Goal: Navigation & Orientation: Find specific page/section

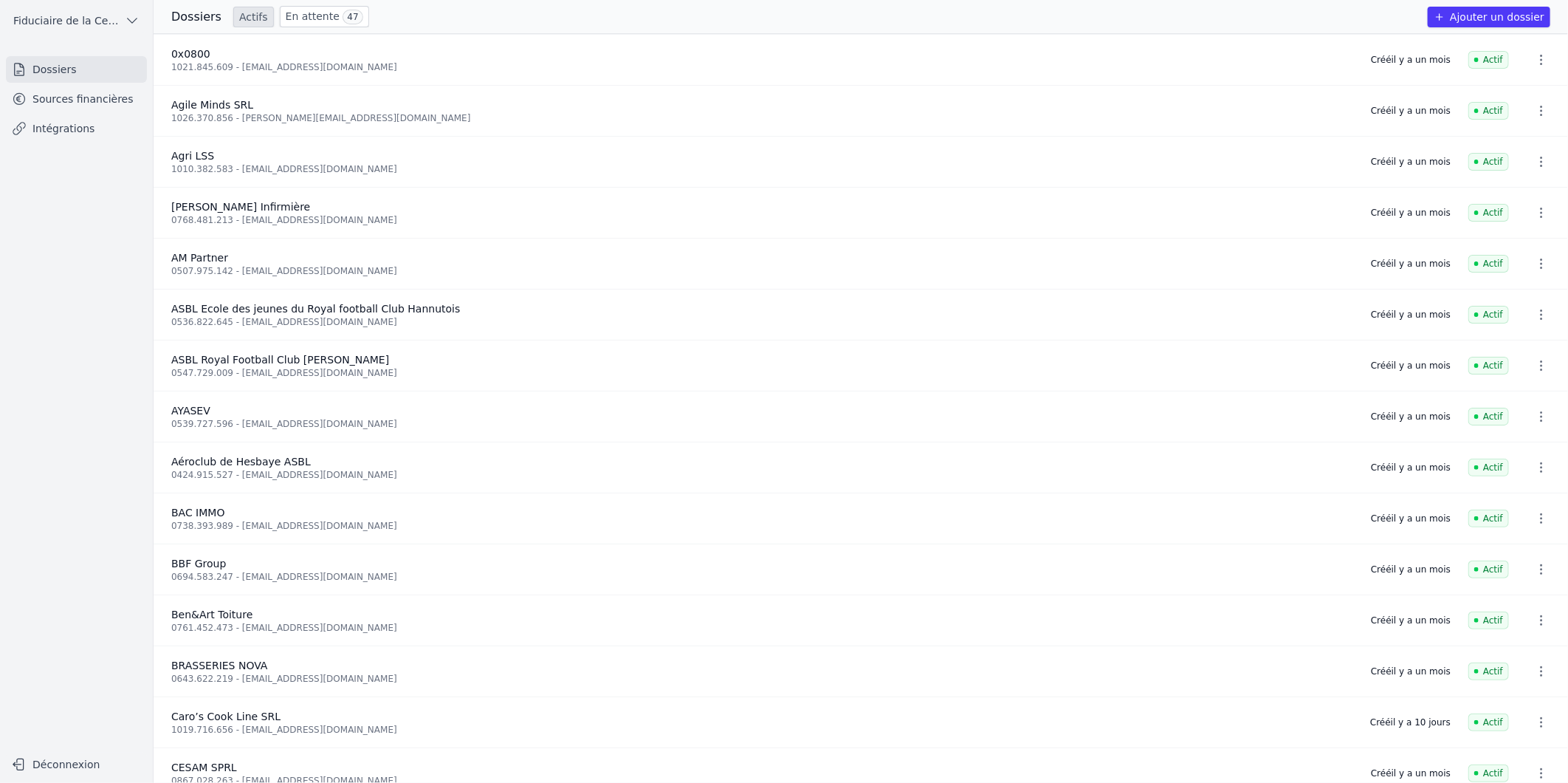
click at [288, 19] on link "En attente 47" at bounding box center [324, 17] width 90 height 22
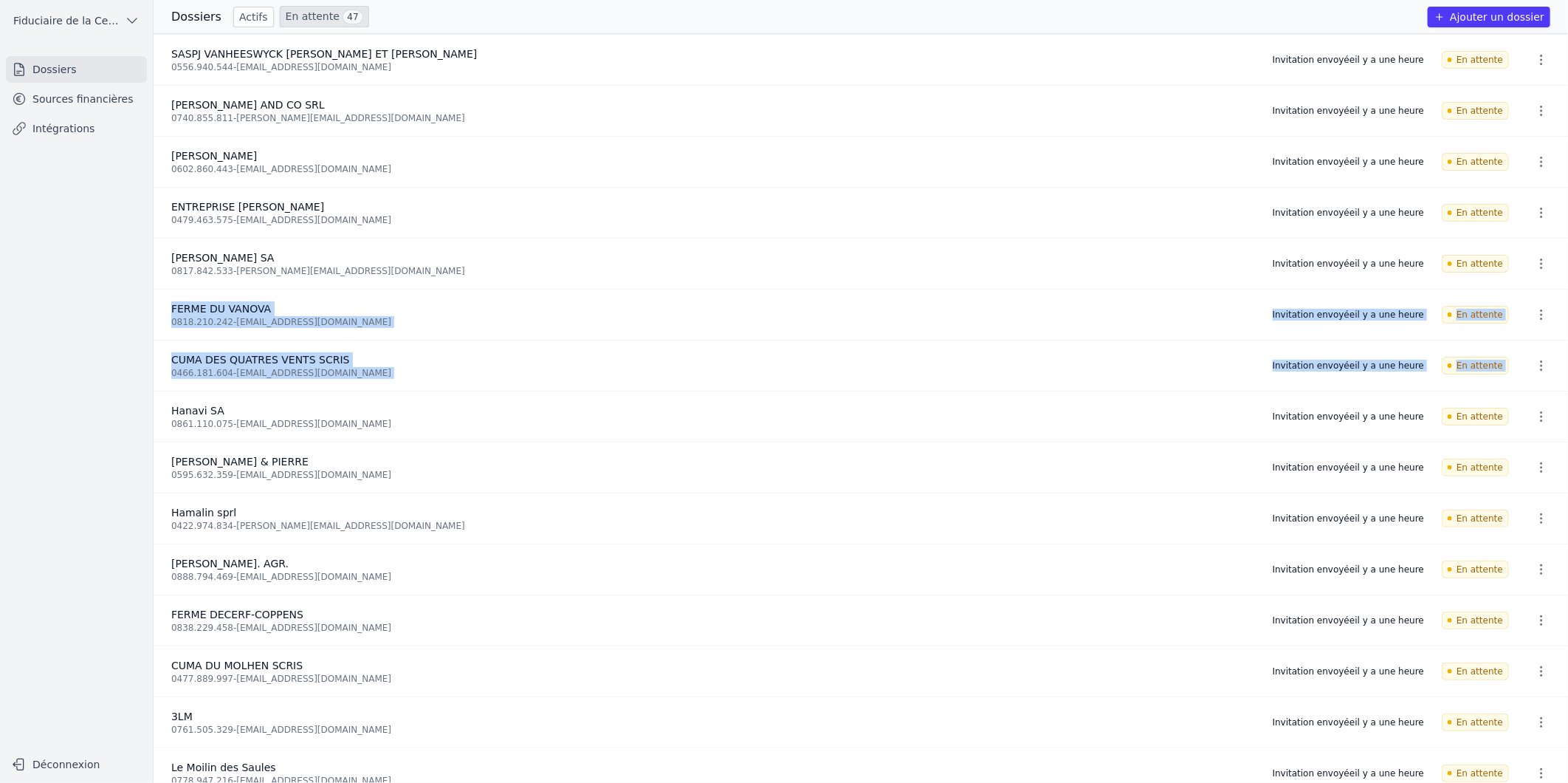
drag, startPoint x: 1562, startPoint y: 254, endPoint x: 1559, endPoint y: 344, distance: 90.0
click at [1559, 344] on ul "SASPJ VANHEESWYCK [PERSON_NAME] ET [PERSON_NAME] 0556.940.544 - [EMAIL_ADDRESS]…" at bounding box center [861, 408] width 1415 height 749
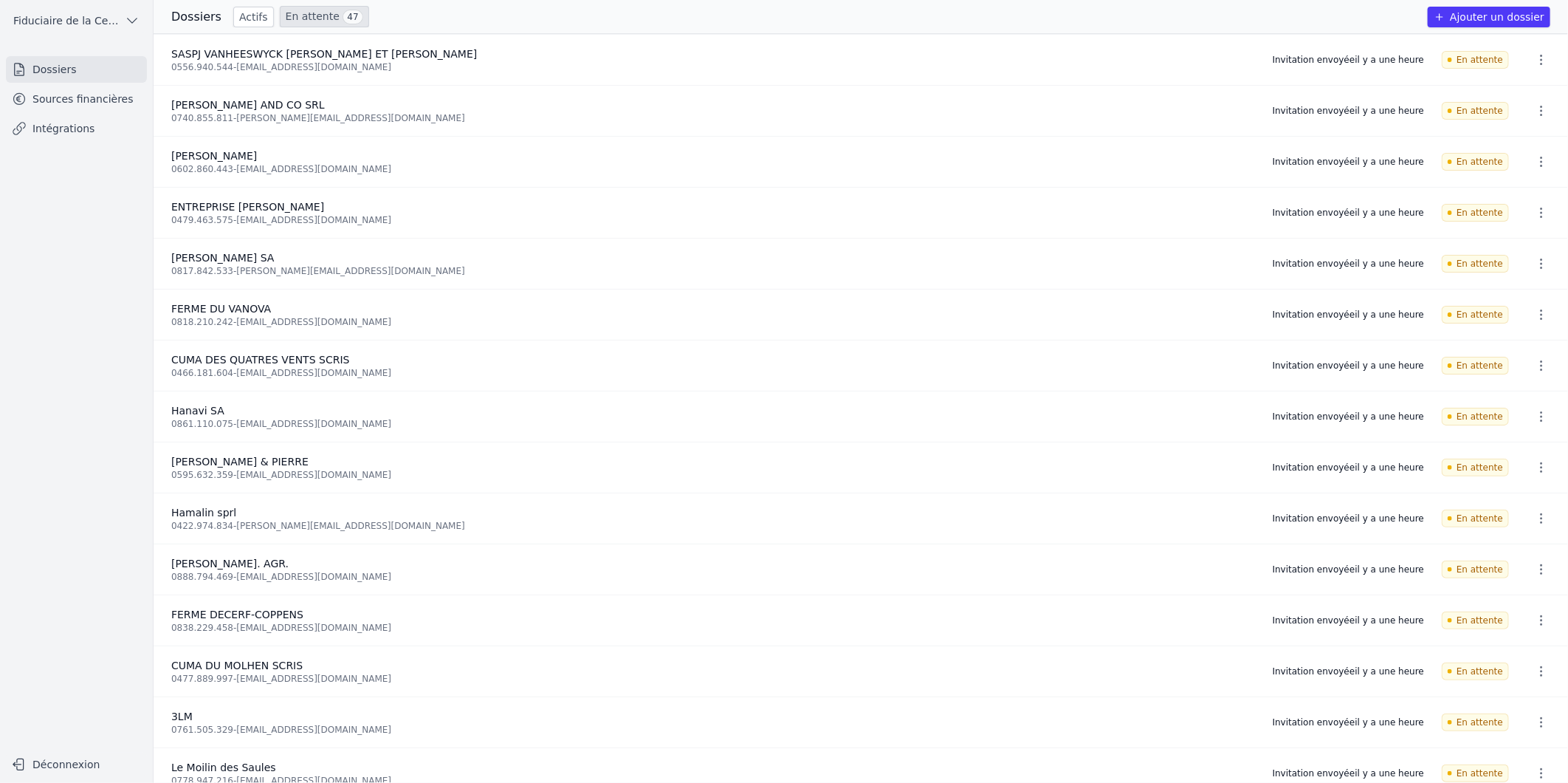
click at [225, 22] on div "Dossiers Actifs En attente 47" at bounding box center [270, 17] width 198 height 22
click at [240, 21] on link "Actifs" at bounding box center [254, 17] width 41 height 21
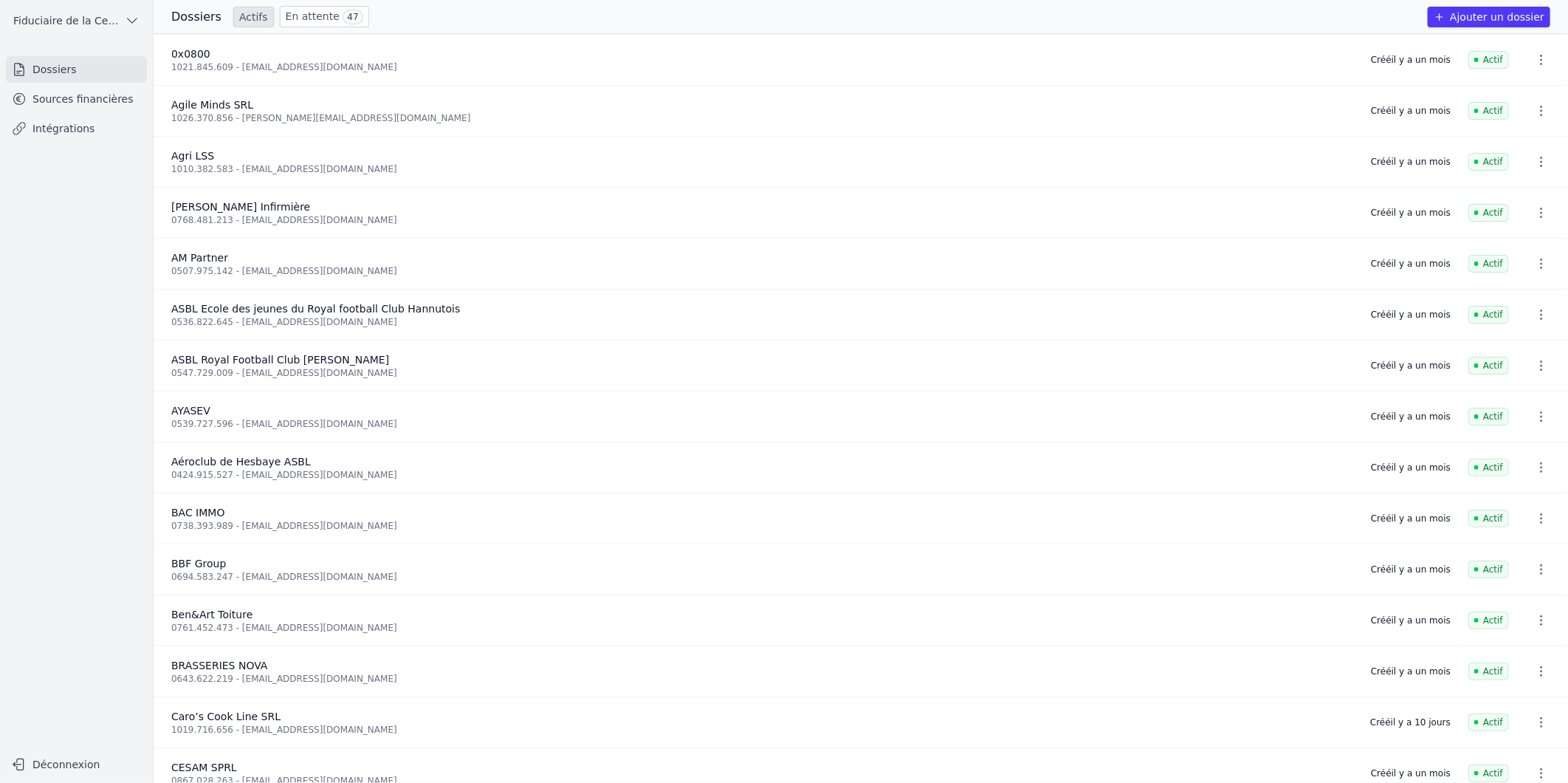
click at [80, 106] on link "Sources financières" at bounding box center [77, 98] width 141 height 27
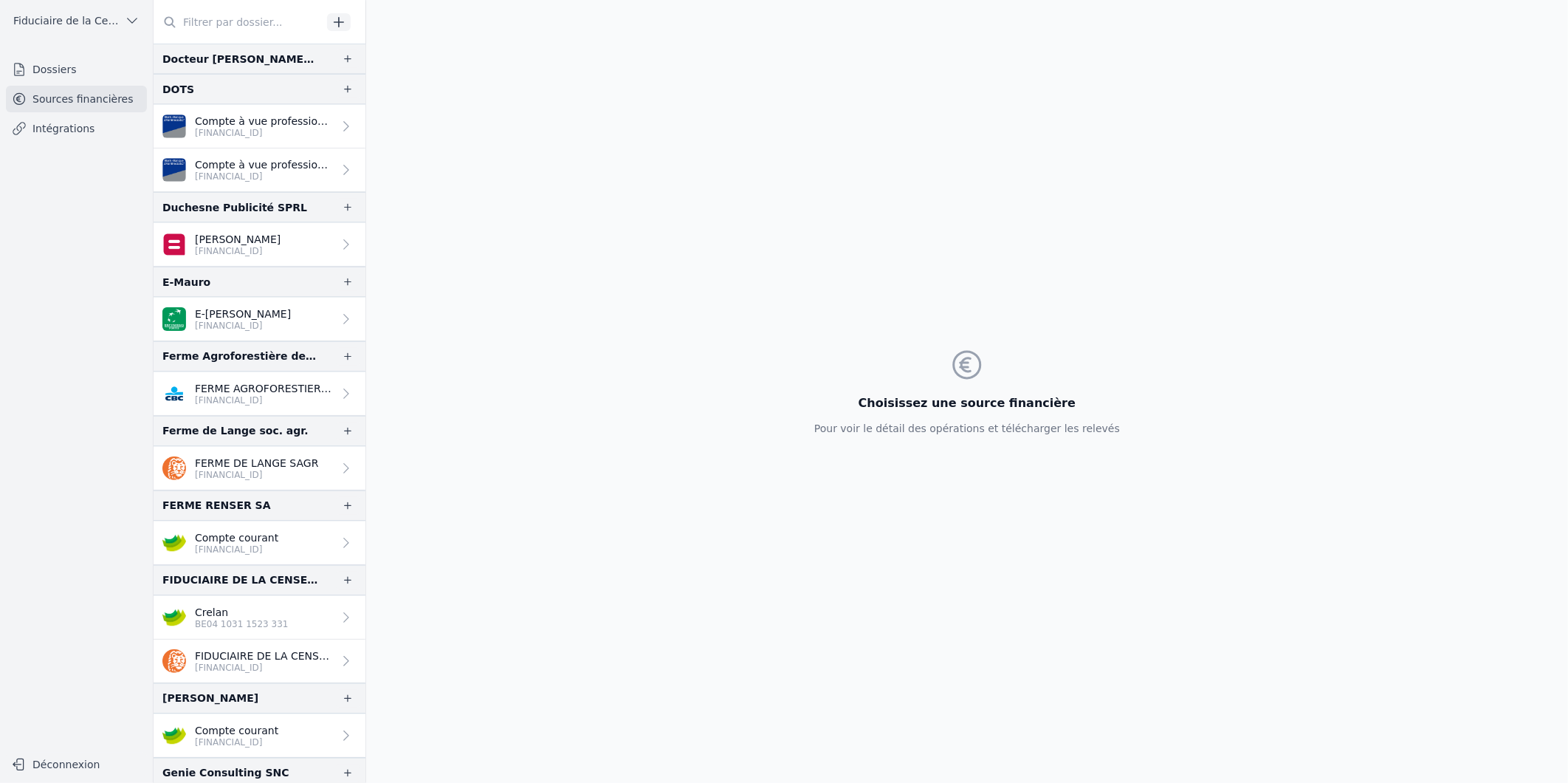
scroll to position [1559, 0]
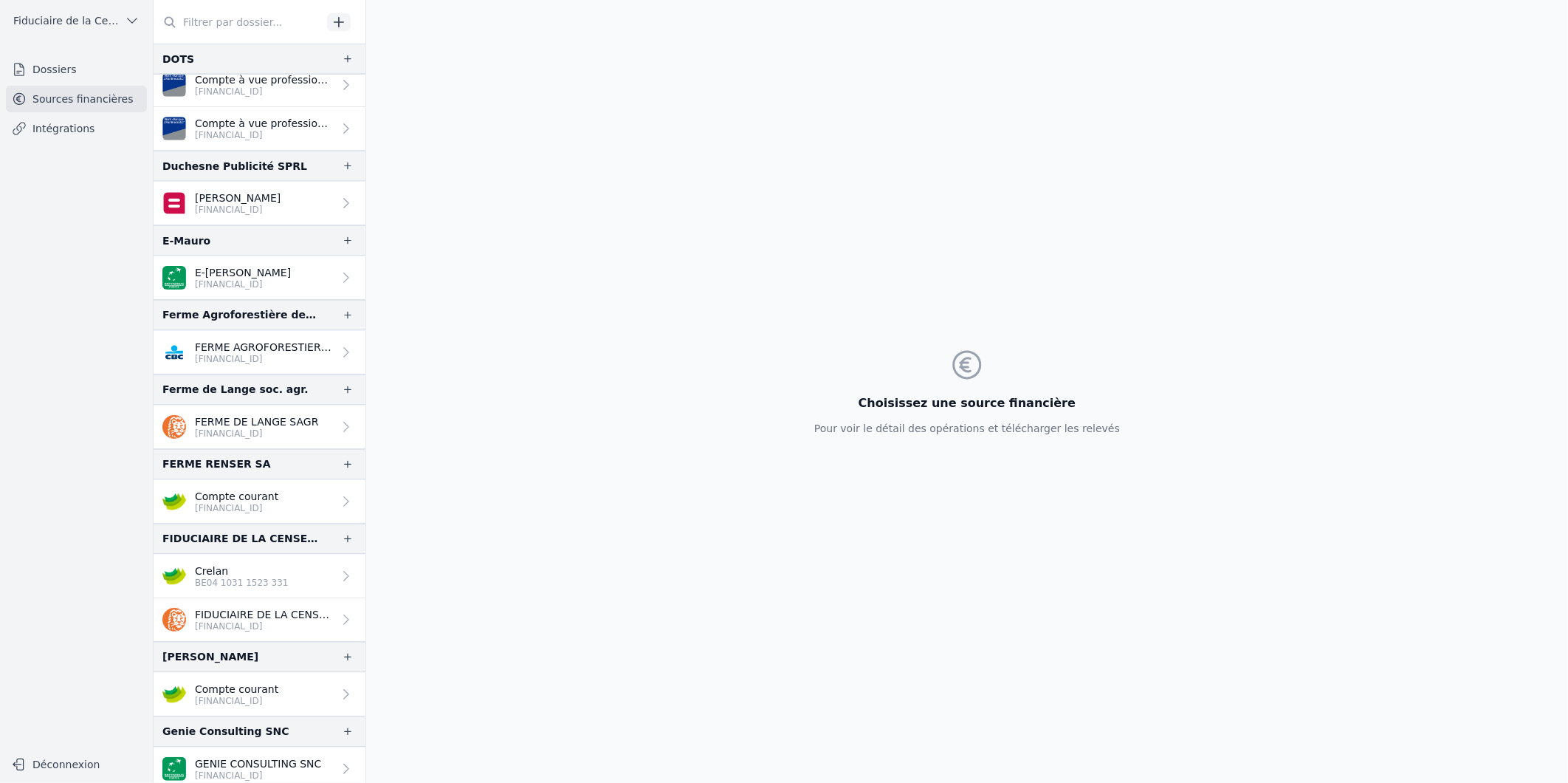
click at [249, 284] on p "[FINANCIAL_ID]" at bounding box center [243, 285] width 96 height 12
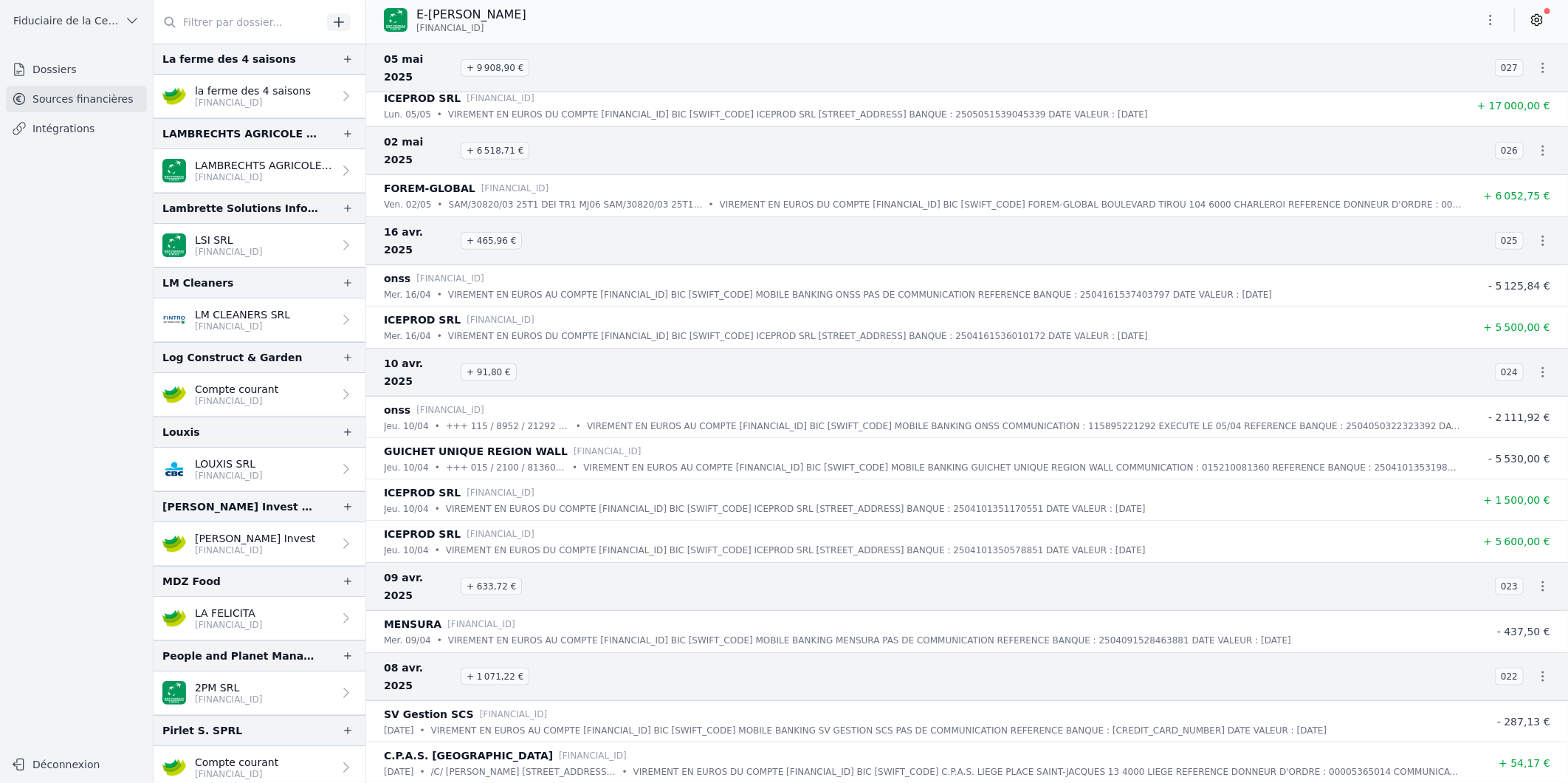
scroll to position [3281, 0]
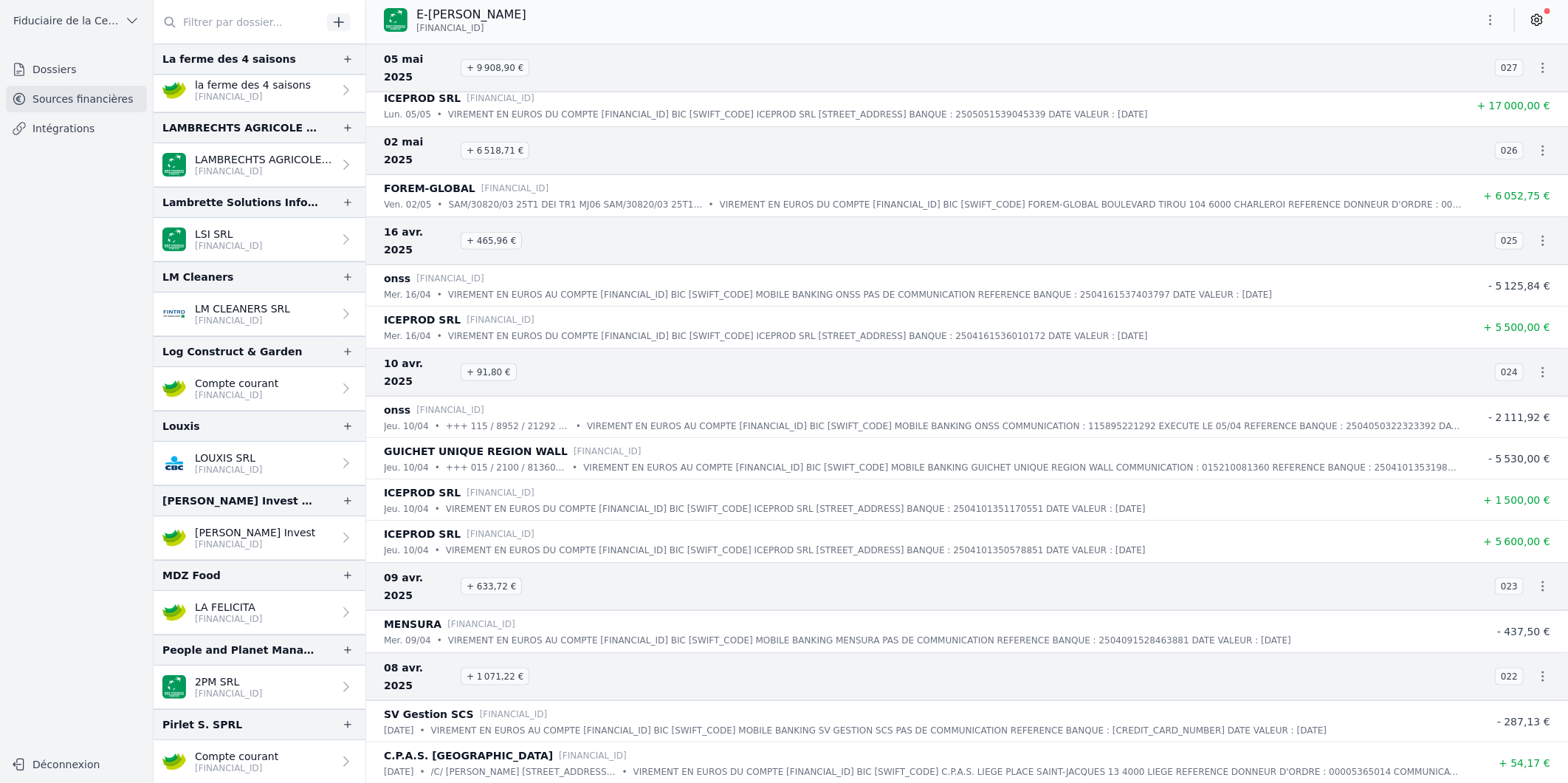
click at [236, 546] on p "[FINANCIAL_ID]" at bounding box center [255, 544] width 120 height 12
